Goal: Task Accomplishment & Management: Complete application form

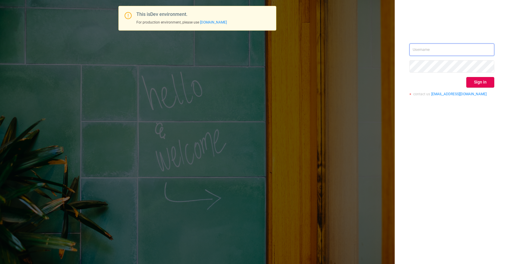
click at [440, 52] on input "text" at bounding box center [451, 50] width 85 height 12
type input "[EMAIL_ADDRESS][DOMAIN_NAME]"
click at [479, 83] on button "Sign in" at bounding box center [480, 82] width 28 height 11
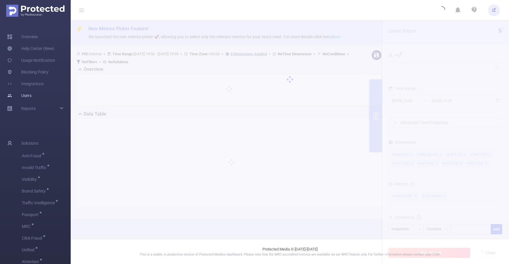
click at [29, 94] on link "Users" at bounding box center [19, 96] width 24 height 12
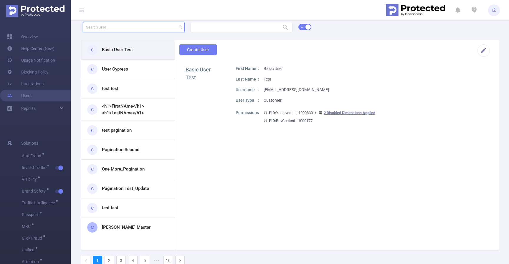
click at [162, 29] on input "text" at bounding box center [134, 27] width 102 height 10
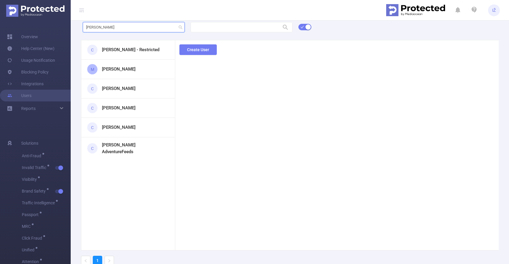
type input "[PERSON_NAME]"
click at [207, 49] on button "Create User" at bounding box center [197, 49] width 37 height 11
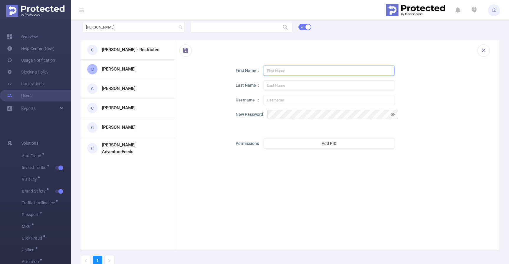
click at [308, 71] on input "text" at bounding box center [329, 71] width 131 height 10
type input "I"
click at [135, 48] on h3 "[PERSON_NAME] - Restricted" at bounding box center [130, 50] width 57 height 7
